Goal: Communication & Community: Answer question/provide support

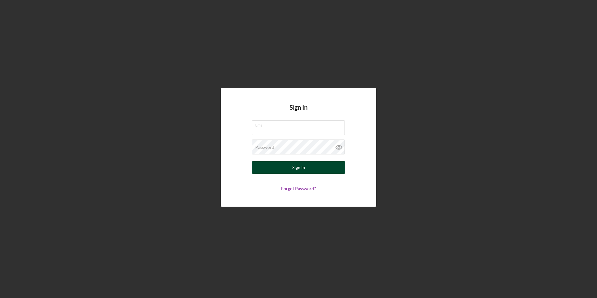
type input "[PERSON_NAME][EMAIL_ADDRESS][PERSON_NAME][DOMAIN_NAME]"
click at [294, 166] on div "Sign In" at bounding box center [298, 167] width 13 height 12
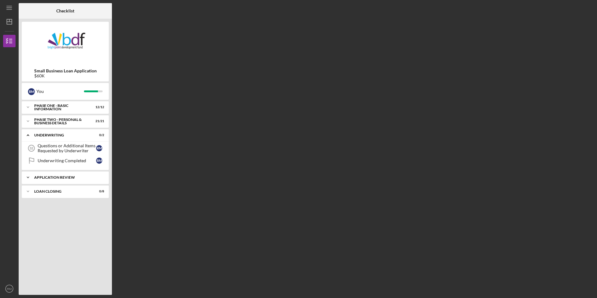
click at [55, 176] on div "Application Review" at bounding box center [67, 178] width 67 height 4
click at [70, 125] on div "Icon/Expander PHASE TWO - PERSONAL & BUSINESS DETAILS 21 / 21" at bounding box center [65, 121] width 87 height 12
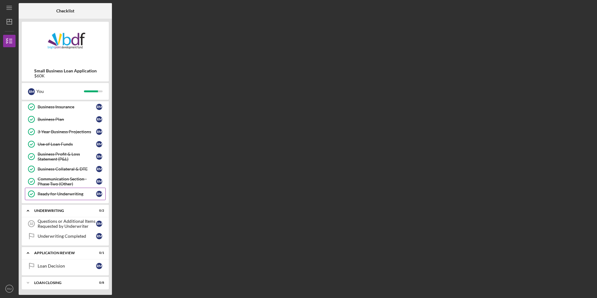
scroll to position [190, 0]
click at [65, 198] on link "Ready for Underwriting Ready for Underwriting R M" at bounding box center [65, 193] width 81 height 12
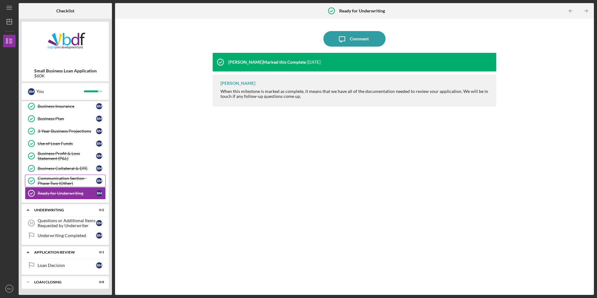
click at [70, 182] on div "Communication Section - Phase Two (Other)" at bounding box center [67, 181] width 58 height 10
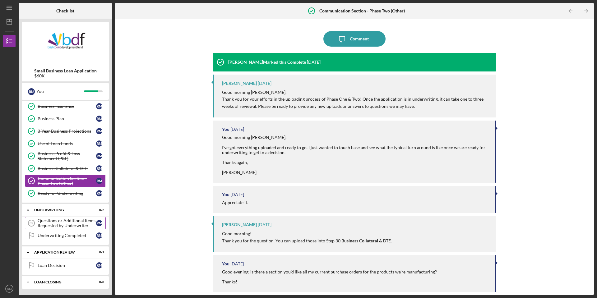
click at [58, 224] on div "Questions or Additional Items Requested by Underwriter" at bounding box center [67, 223] width 58 height 10
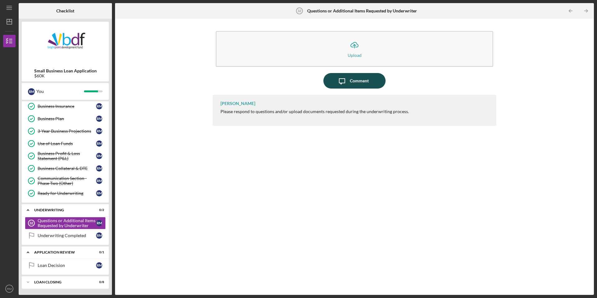
click at [357, 79] on div "Comment" at bounding box center [359, 81] width 19 height 16
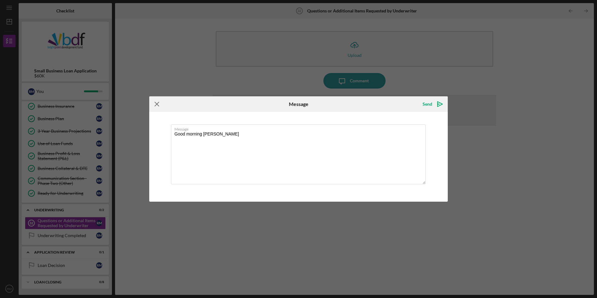
type textarea "Good morning [PERSON_NAME]"
click at [158, 105] on icon "Icon/Menu Close" at bounding box center [157, 104] width 16 height 16
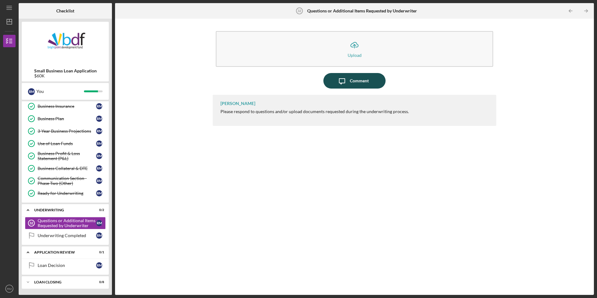
click at [354, 80] on div "Comment" at bounding box center [359, 81] width 19 height 16
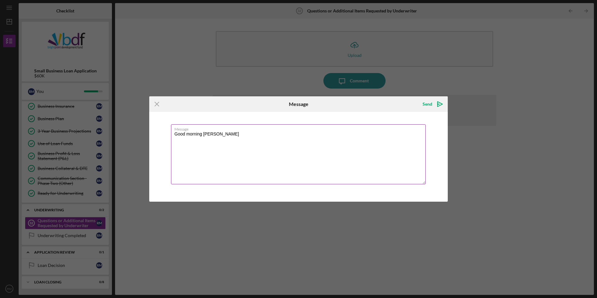
click at [221, 136] on textarea "Good morning [PERSON_NAME]" at bounding box center [298, 154] width 255 height 60
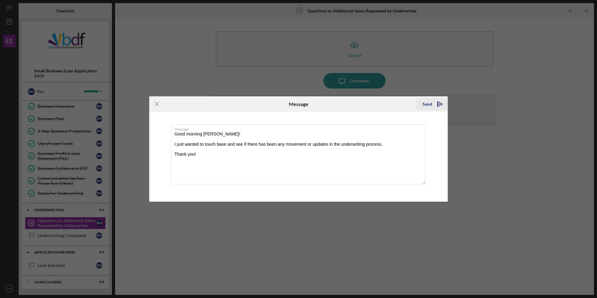
type textarea "Good morning [PERSON_NAME]! I just wanted to touch base and see if there has be…"
click at [430, 104] on div "Send" at bounding box center [427, 104] width 10 height 12
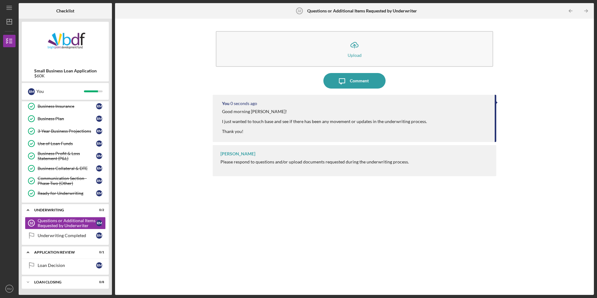
click at [166, 71] on div "Icon/Upload Upload Icon/Message Comment You 0 seconds ago Good morning [PERSON_…" at bounding box center [354, 157] width 472 height 270
